Goal: Task Accomplishment & Management: Use online tool/utility

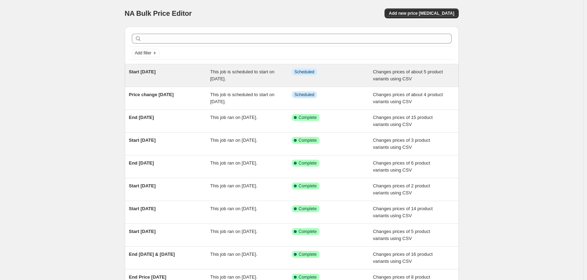
click at [262, 74] on span "This job is scheduled to start on [DATE]." at bounding box center [242, 75] width 64 height 12
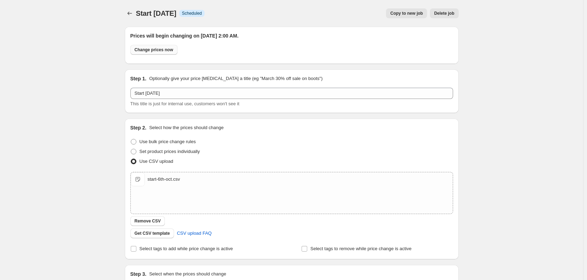
click at [162, 48] on span "Change prices now" at bounding box center [154, 50] width 39 height 6
radio input "true"
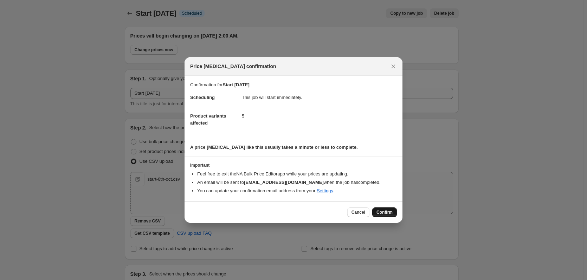
click at [387, 212] on span "Confirm" at bounding box center [384, 213] width 16 height 6
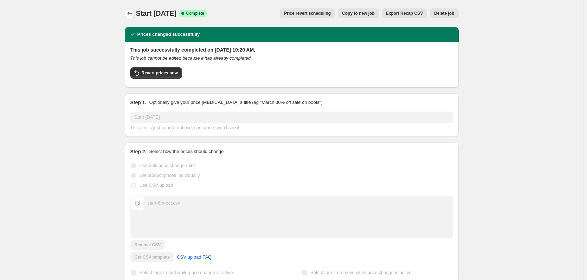
click at [129, 11] on icon "Price change jobs" at bounding box center [129, 13] width 7 height 7
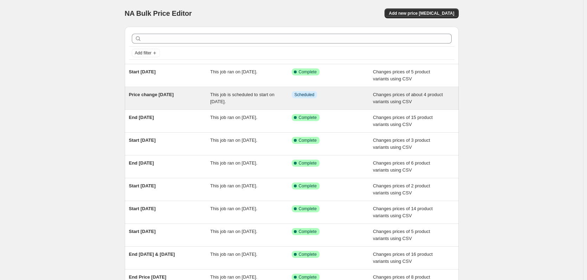
click at [177, 98] on div "Price change 7th Oct" at bounding box center [169, 98] width 81 height 14
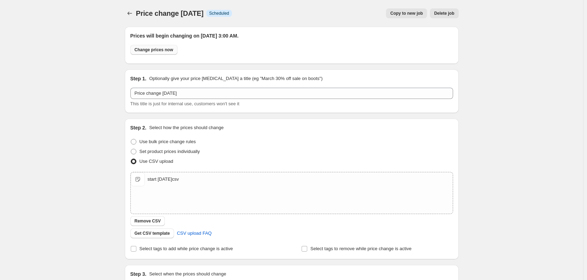
click at [150, 51] on span "Change prices now" at bounding box center [154, 50] width 39 height 6
radio input "true"
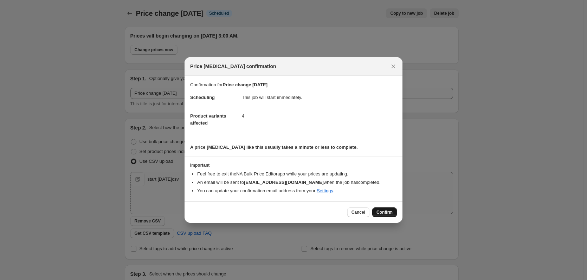
click at [386, 213] on span "Confirm" at bounding box center [384, 213] width 16 height 6
